Goal: Task Accomplishment & Management: Manage account settings

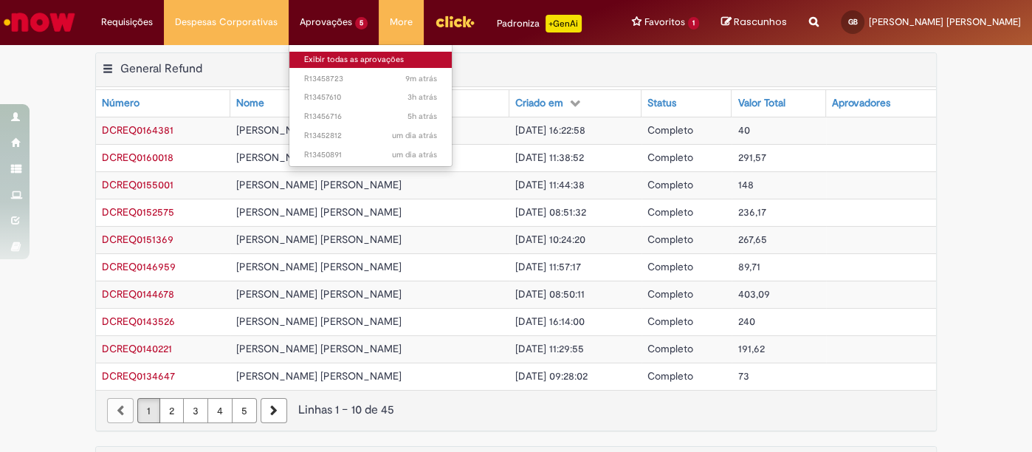
click at [331, 53] on link "Exibir todas as aprovações" at bounding box center [370, 60] width 162 height 16
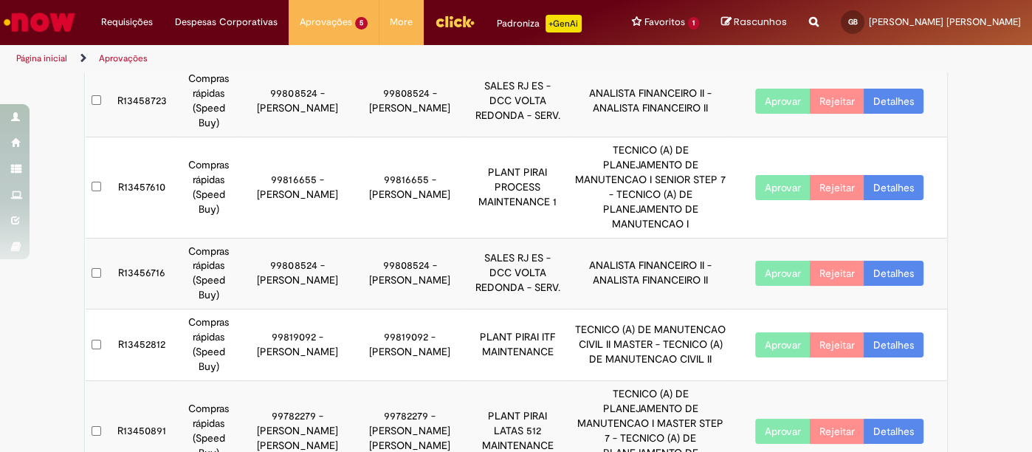
scroll to position [109, 0]
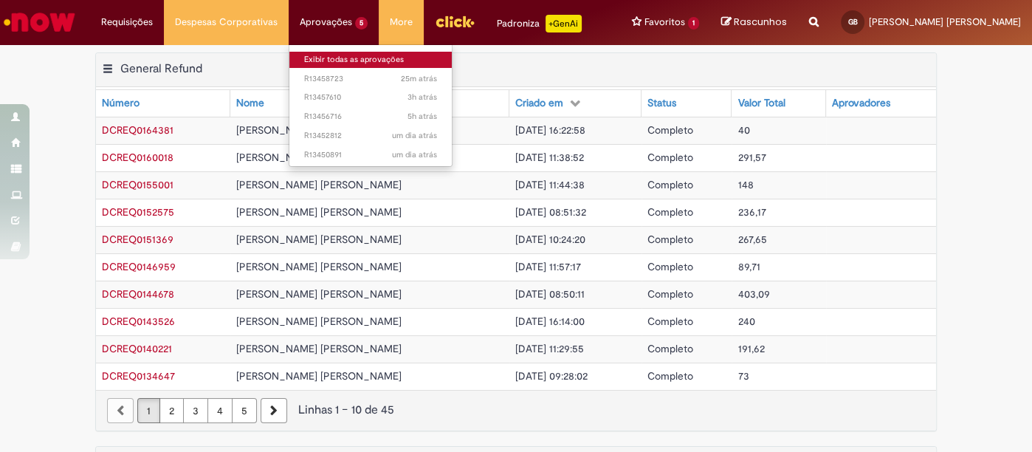
click at [329, 60] on link "Exibir todas as aprovações" at bounding box center [370, 60] width 162 height 16
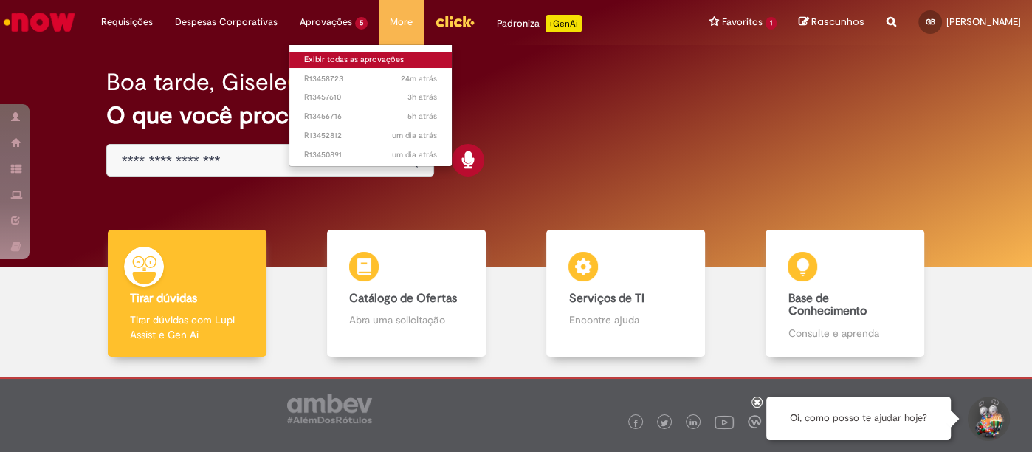
click at [331, 58] on link "Exibir todas as aprovações" at bounding box center [370, 60] width 162 height 16
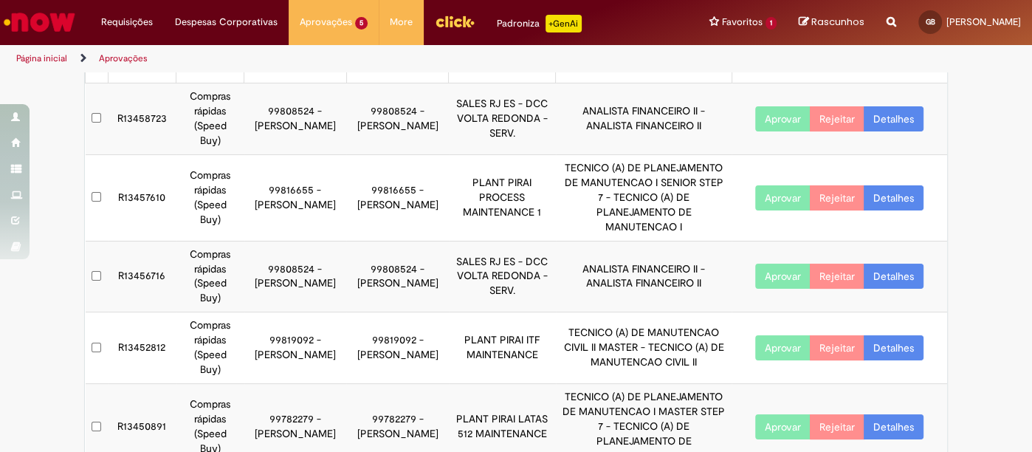
scroll to position [109, 0]
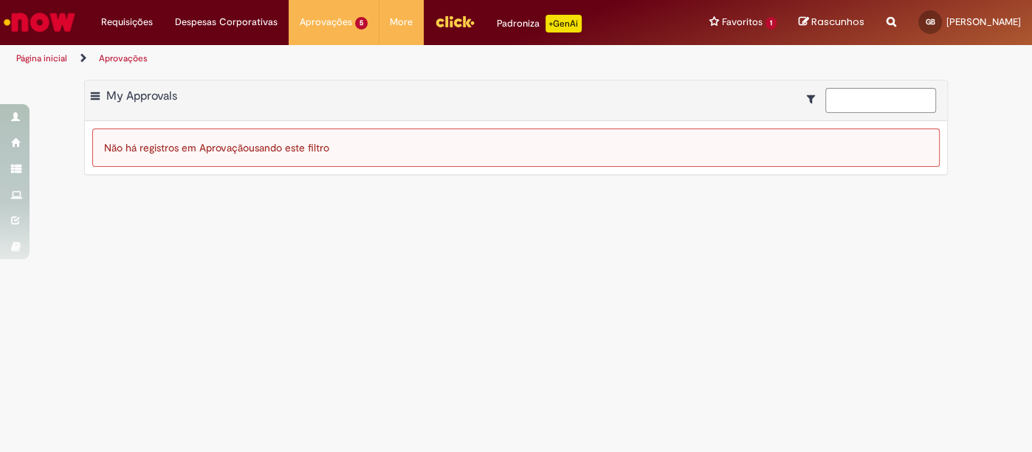
scroll to position [0, 0]
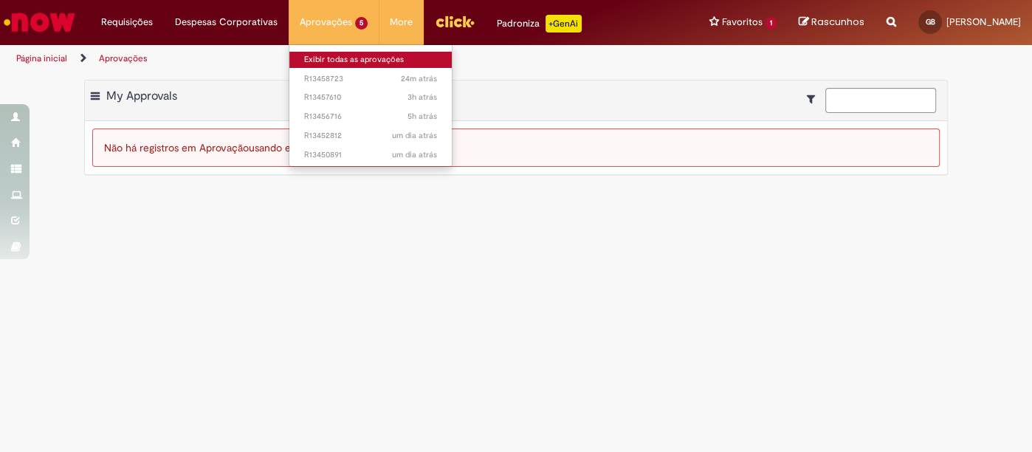
click at [335, 55] on link "Exibir todas as aprovações" at bounding box center [370, 60] width 162 height 16
click at [343, 52] on link "Exibir todas as aprovações" at bounding box center [370, 60] width 162 height 16
click at [339, 58] on link "Exibir todas as aprovações" at bounding box center [370, 60] width 162 height 16
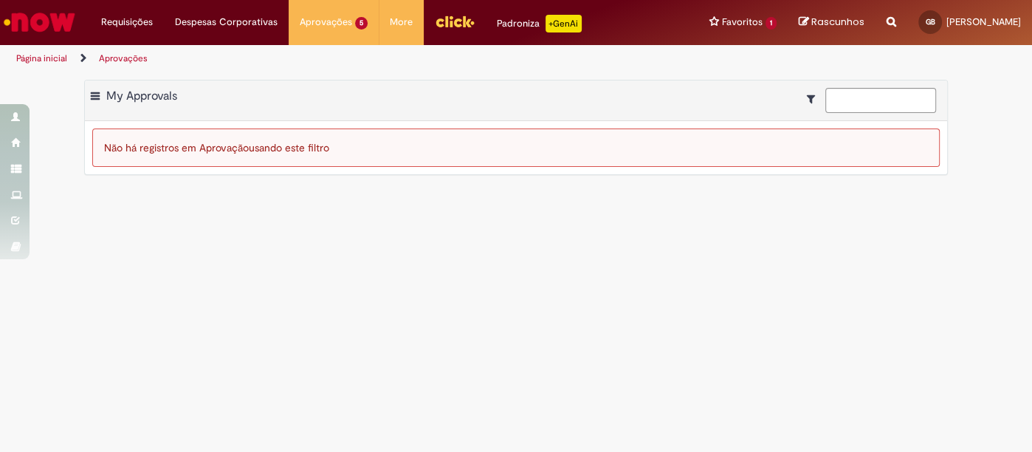
click at [504, 168] on div "Não há registros em Aprovação usando este filtro" at bounding box center [516, 147] width 862 height 53
